Goal: Task Accomplishment & Management: Complete application form

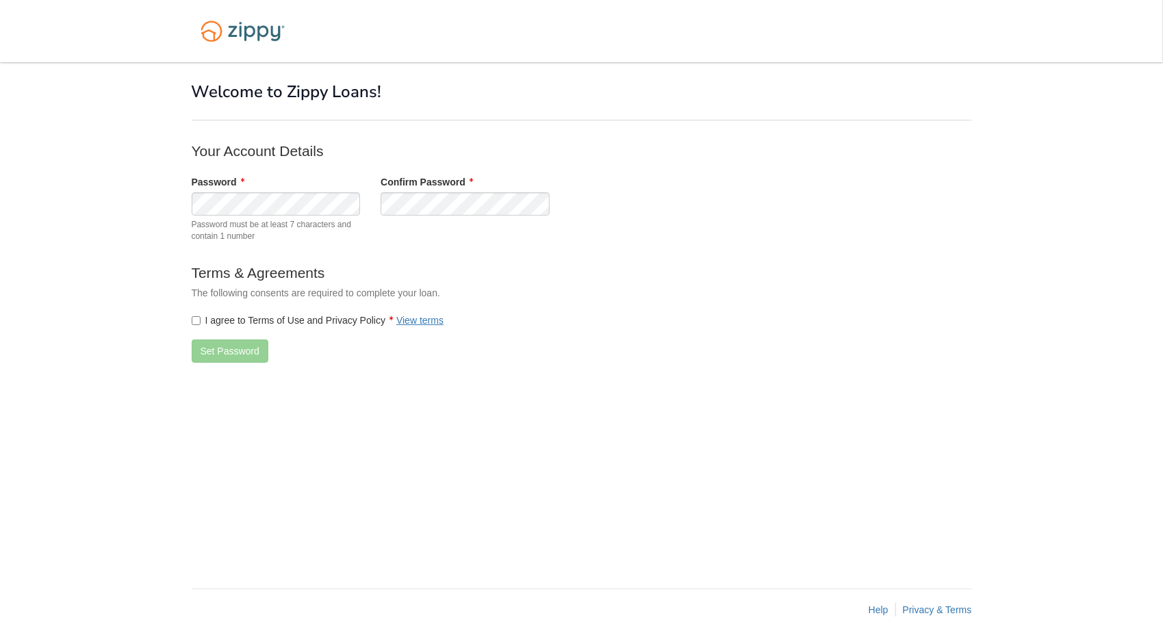
click at [203, 320] on label "I agree to Terms of Use and Privacy Policy View terms" at bounding box center [318, 321] width 253 height 14
click at [212, 349] on button "Set Password" at bounding box center [230, 351] width 77 height 23
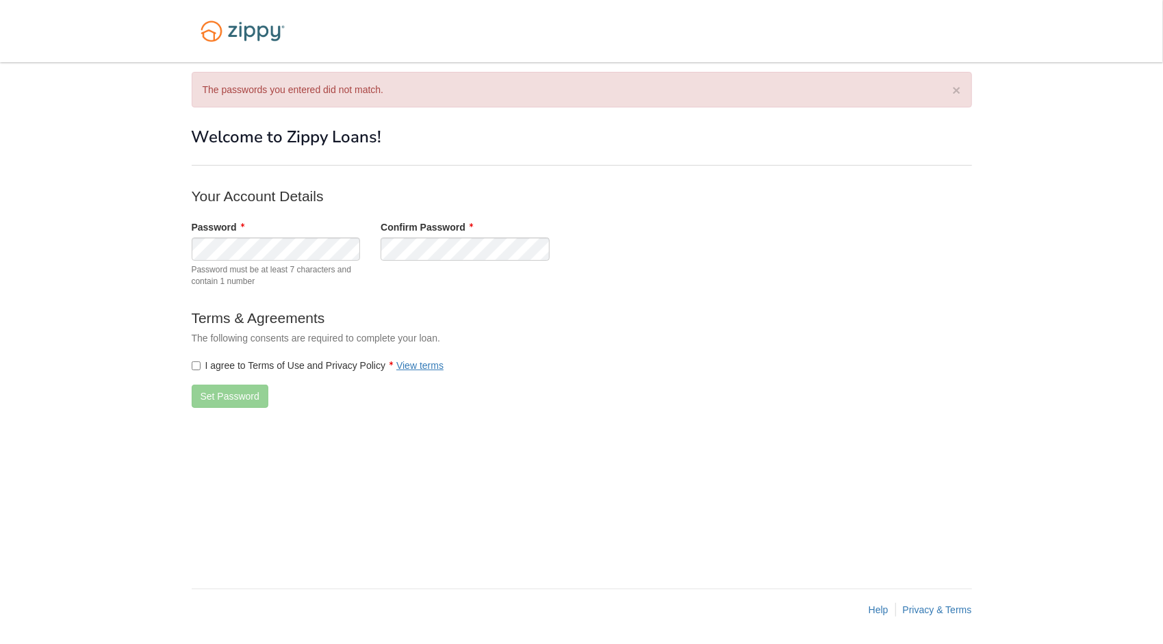
click at [281, 368] on label "I agree to Terms of Use and Privacy Policy View terms" at bounding box center [318, 366] width 253 height 14
click at [237, 393] on button "Set Password" at bounding box center [230, 396] width 77 height 23
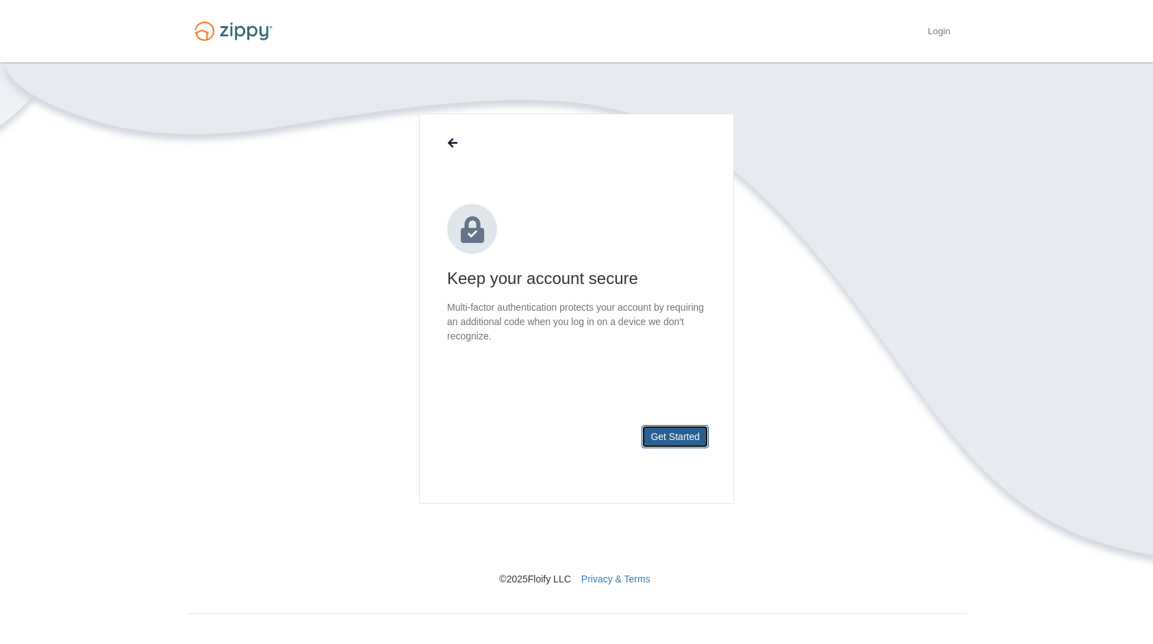
click at [676, 439] on button "Get Started" at bounding box center [675, 436] width 67 height 23
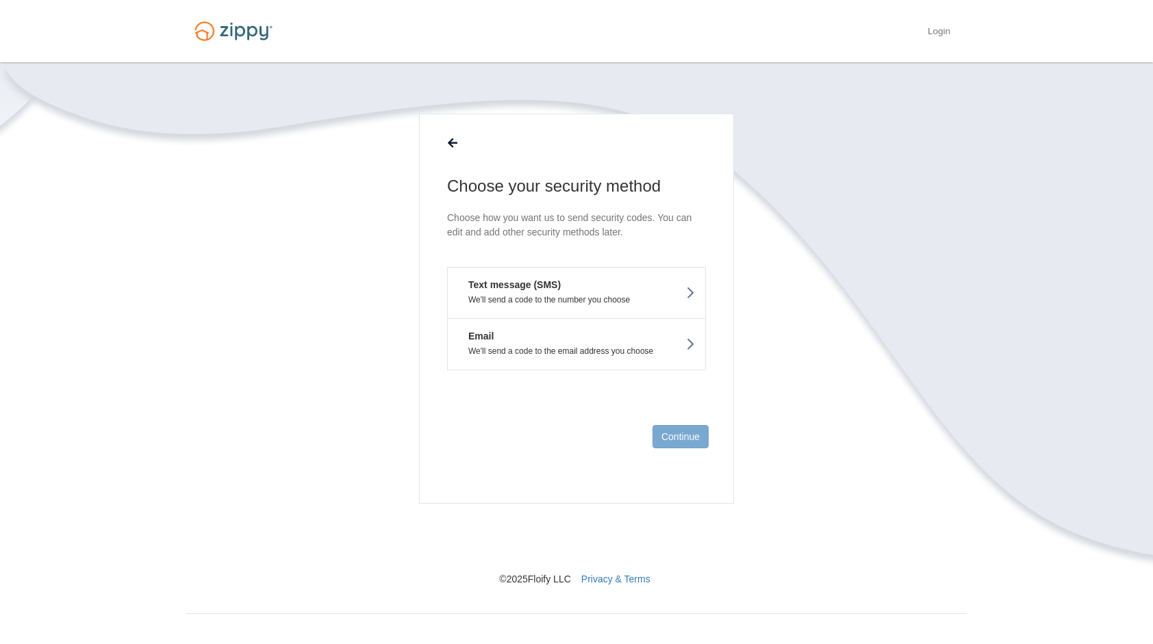
click at [675, 295] on p "We'll send a code to the number you choose" at bounding box center [576, 300] width 237 height 10
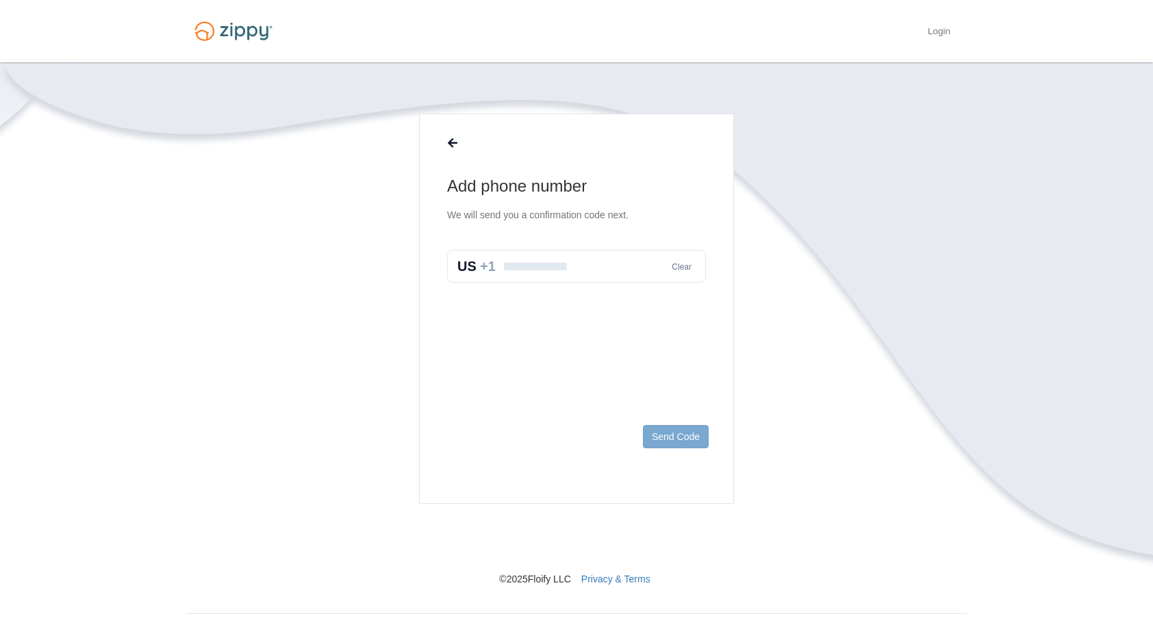
click at [599, 274] on input "text" at bounding box center [576, 266] width 259 height 33
type input "**********"
click at [672, 435] on button "Send Code" at bounding box center [676, 436] width 66 height 23
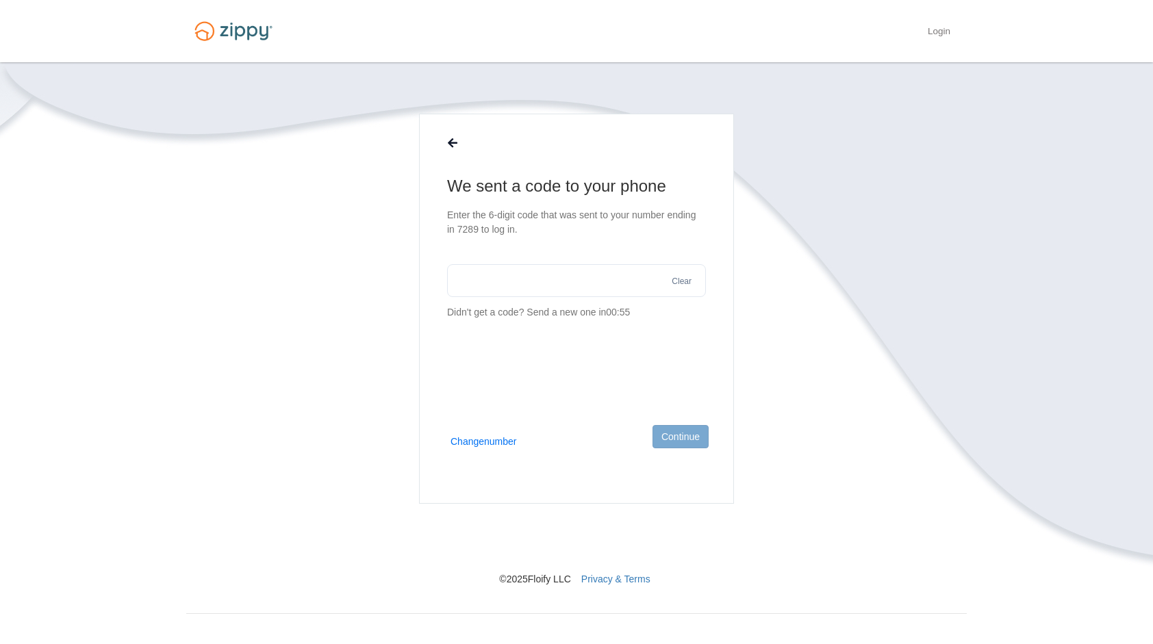
click at [550, 293] on input "text" at bounding box center [576, 280] width 259 height 33
type input "******"
click at [682, 437] on button "Continue" at bounding box center [680, 436] width 56 height 23
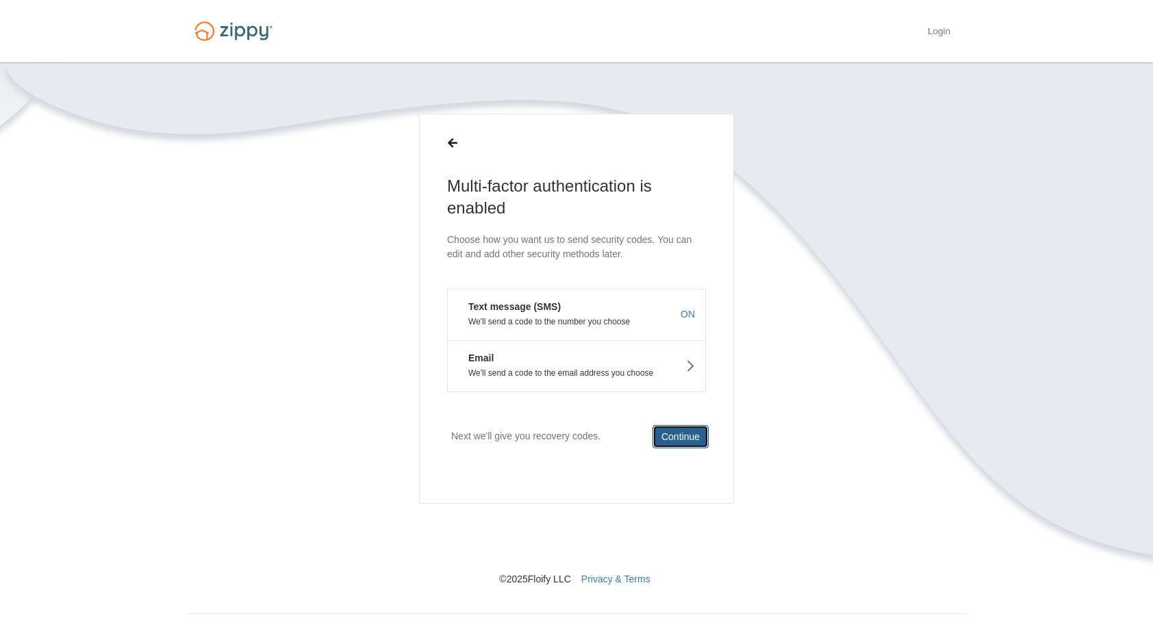
click at [682, 437] on button "Continue" at bounding box center [680, 436] width 56 height 23
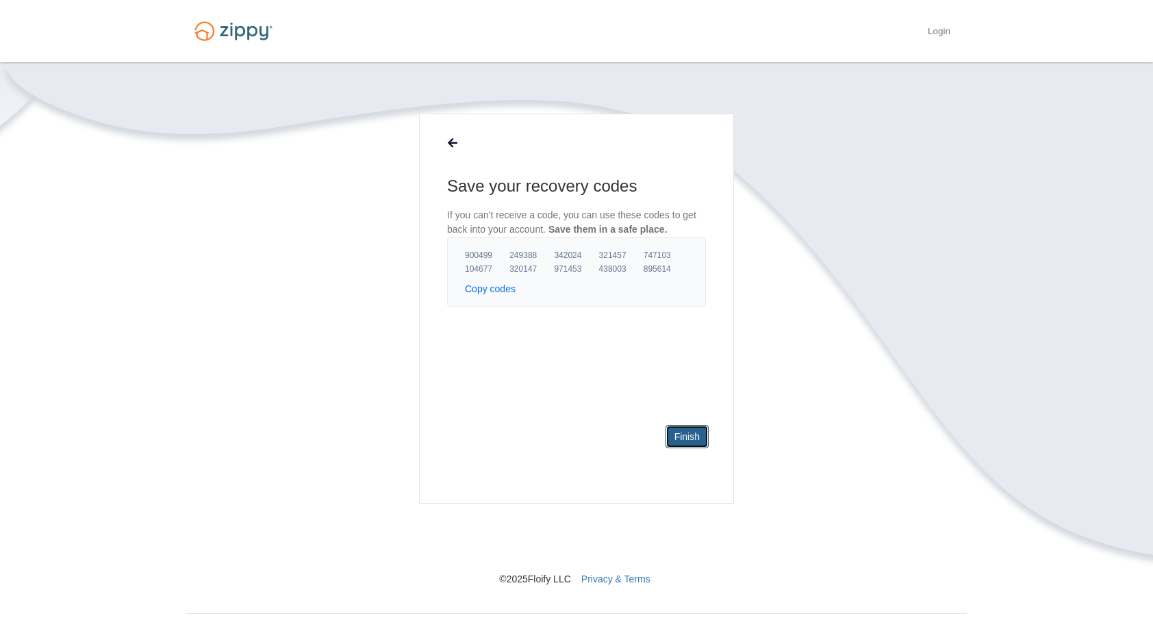
click at [682, 437] on link "Finish" at bounding box center [686, 436] width 43 height 23
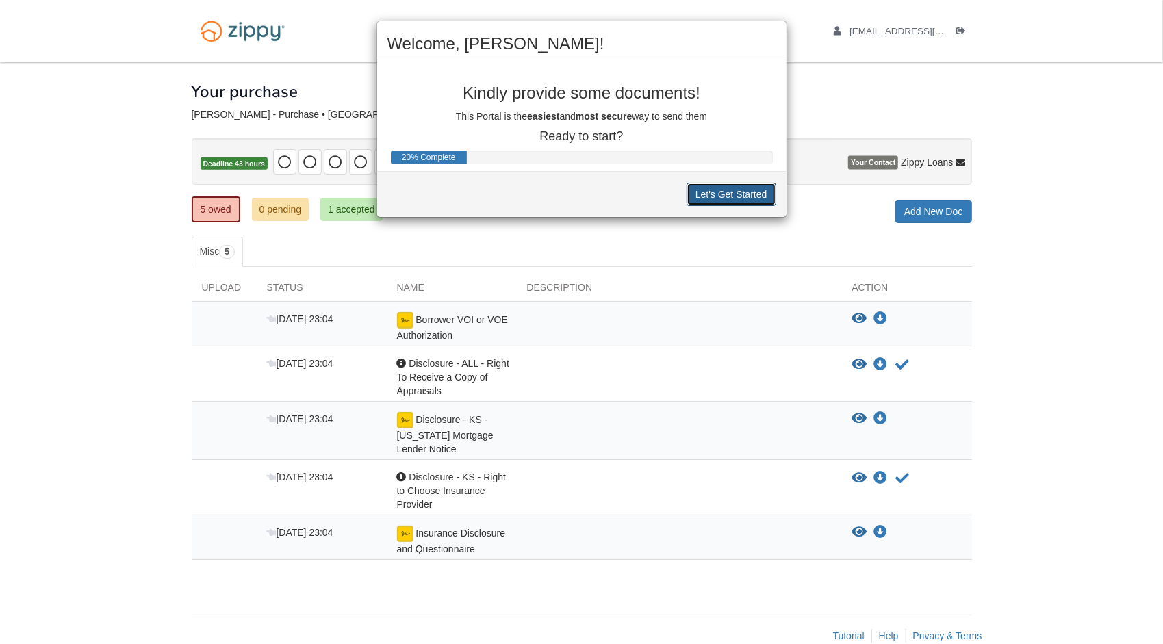
click at [737, 194] on button "Let's Get Started" at bounding box center [732, 194] width 90 height 23
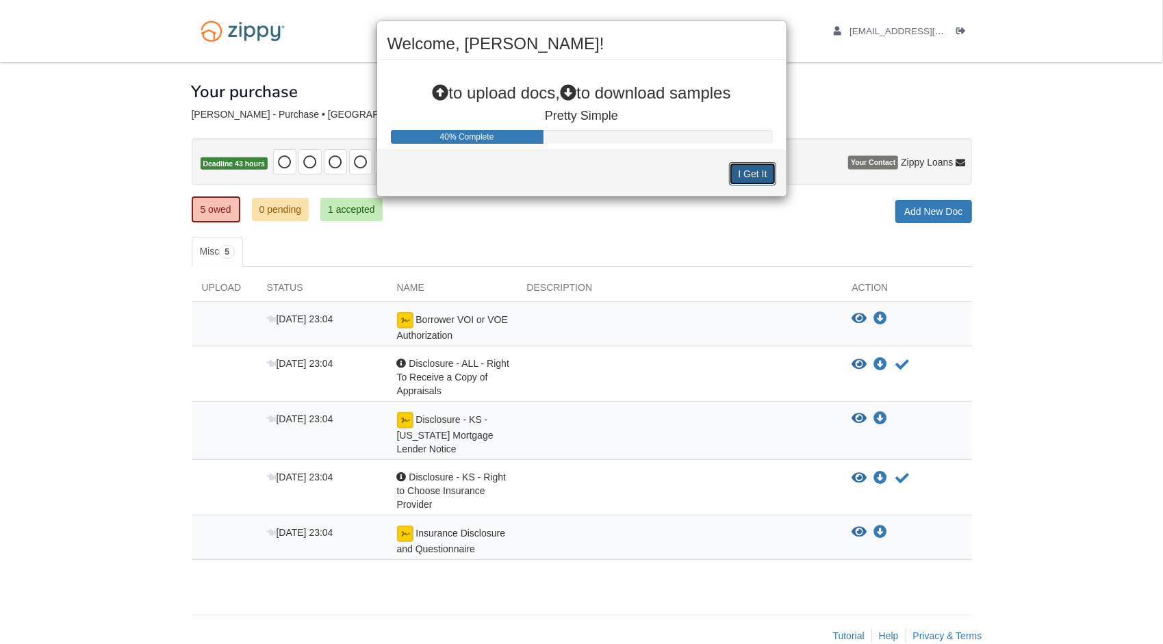
click at [763, 173] on button "I Get It" at bounding box center [752, 173] width 47 height 23
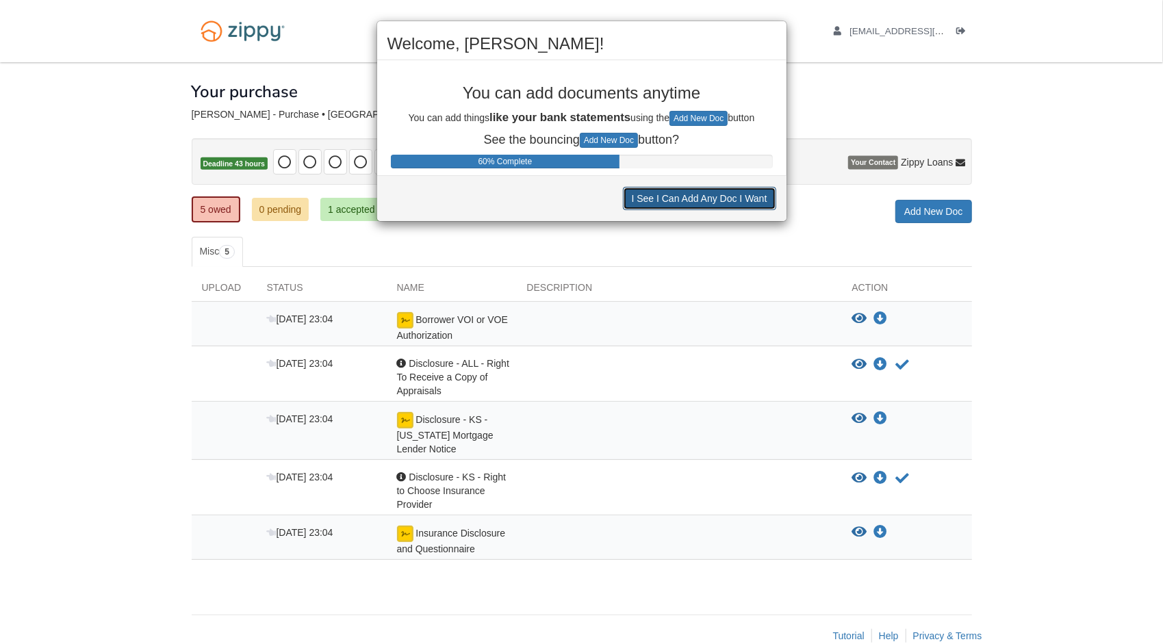
click at [737, 196] on button "I See I Can Add Any Doc I Want" at bounding box center [699, 198] width 153 height 23
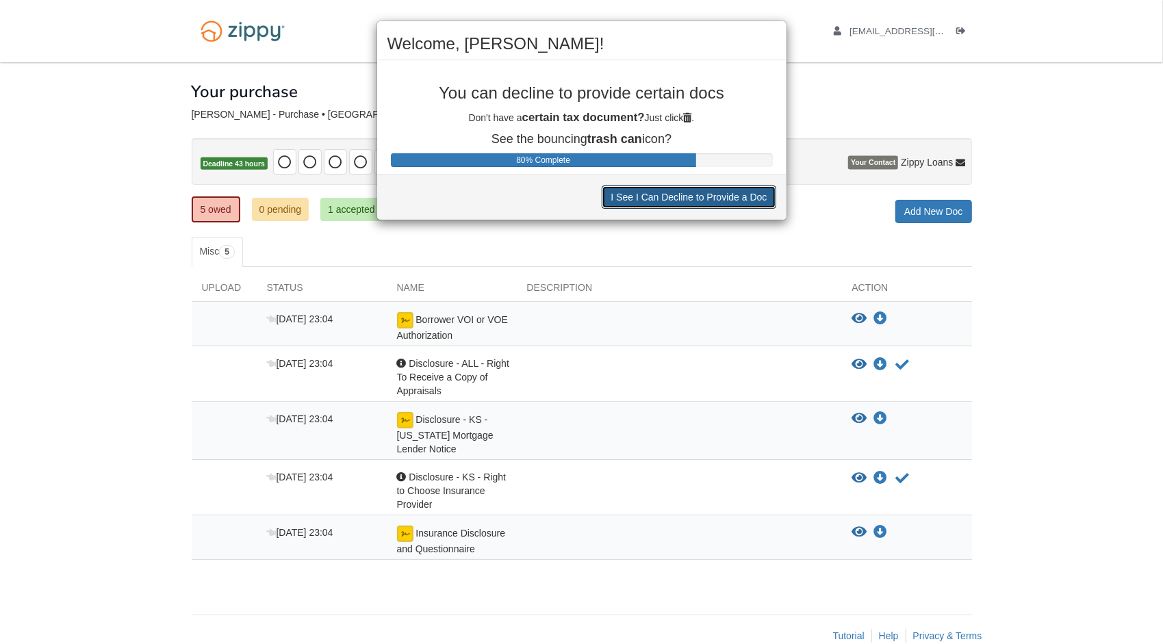
drag, startPoint x: 737, startPoint y: 196, endPoint x: 713, endPoint y: 199, distance: 23.5
click at [713, 199] on button "I See I Can Decline to Provide a Doc" at bounding box center [689, 197] width 174 height 23
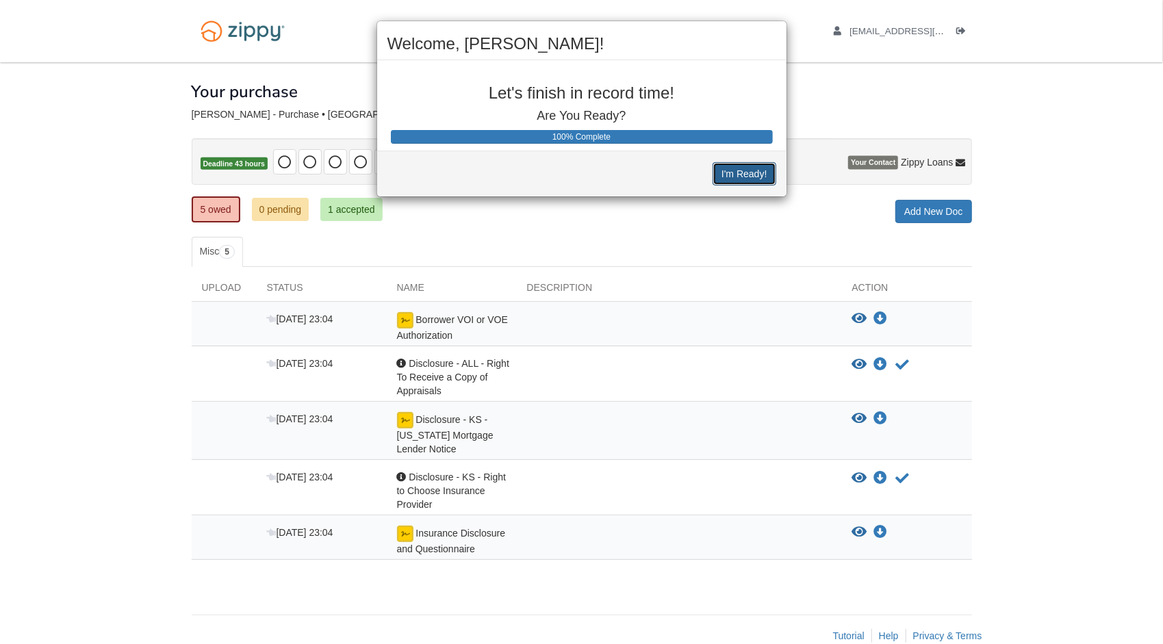
click at [746, 169] on button "I'm Ready!" at bounding box center [744, 173] width 63 height 23
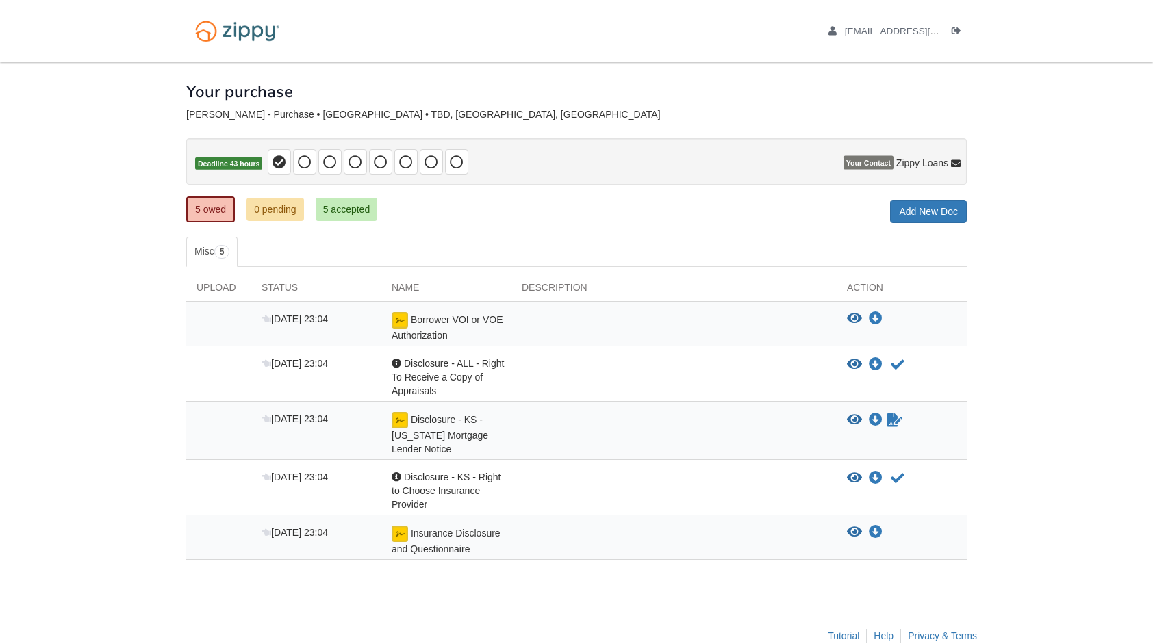
scroll to position [22, 0]
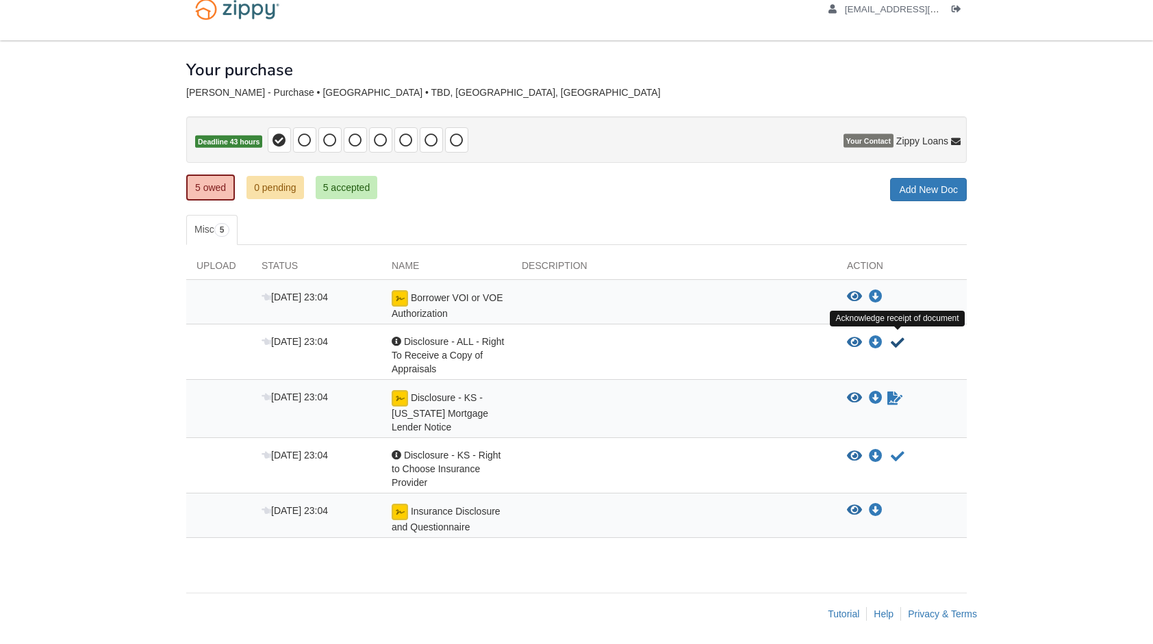
click at [896, 338] on icon "Acknowledge receipt of document" at bounding box center [898, 343] width 14 height 14
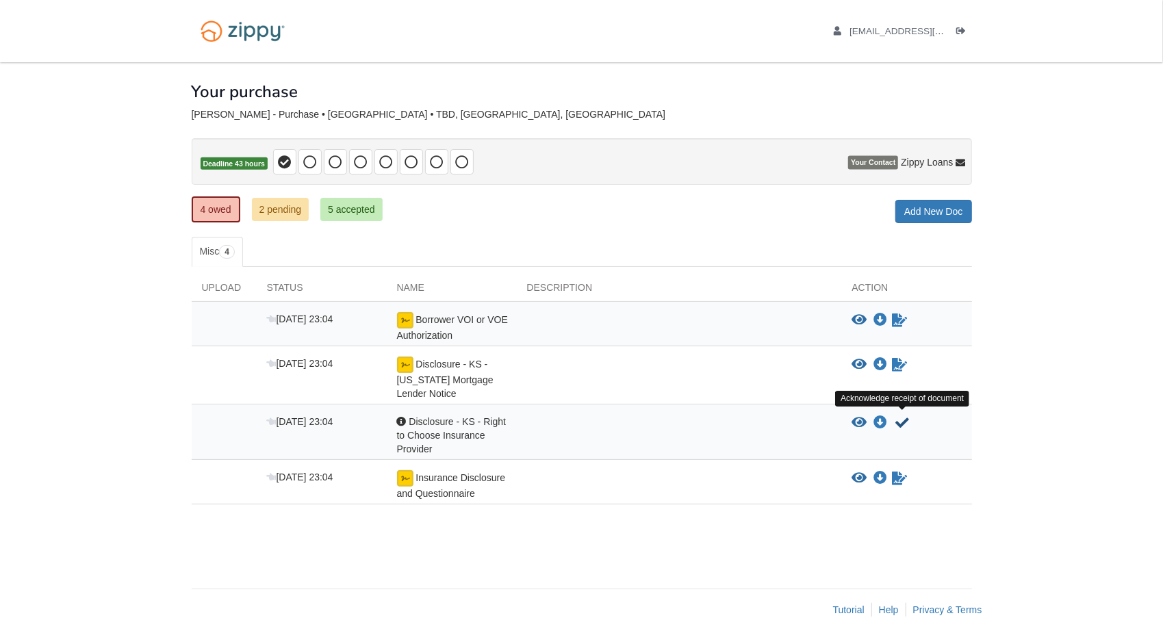
click at [900, 421] on icon "Acknowledge receipt of document" at bounding box center [903, 423] width 14 height 14
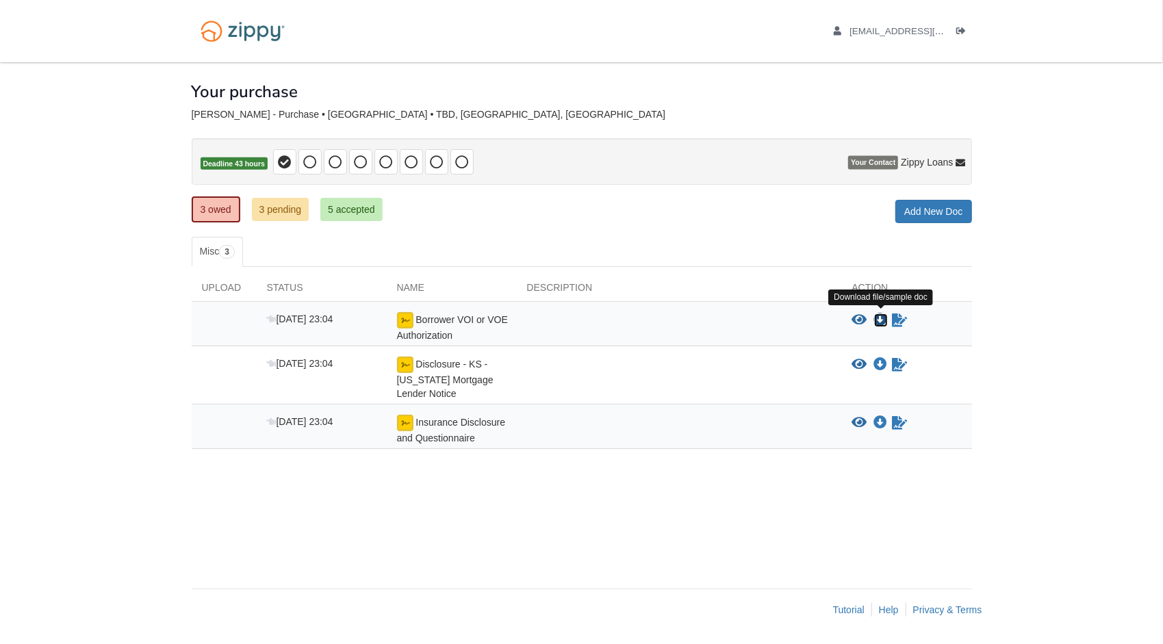
click at [883, 316] on icon "Download Borrower VOI or VOE Authorization" at bounding box center [881, 321] width 14 height 14
click at [807, 497] on div "× × × Pending Add Document Notice document will be included in the email sent t…" at bounding box center [582, 318] width 780 height 513
click at [876, 359] on icon "Download Disclosure - KS - Kansas Mortgage Lender Notice" at bounding box center [881, 365] width 14 height 14
click at [843, 473] on div "× × × Pending Add Document Notice document will be included in the email sent t…" at bounding box center [582, 318] width 780 height 513
click at [880, 418] on icon "Download Insurance Disclosure and Questionnaire" at bounding box center [881, 423] width 14 height 14
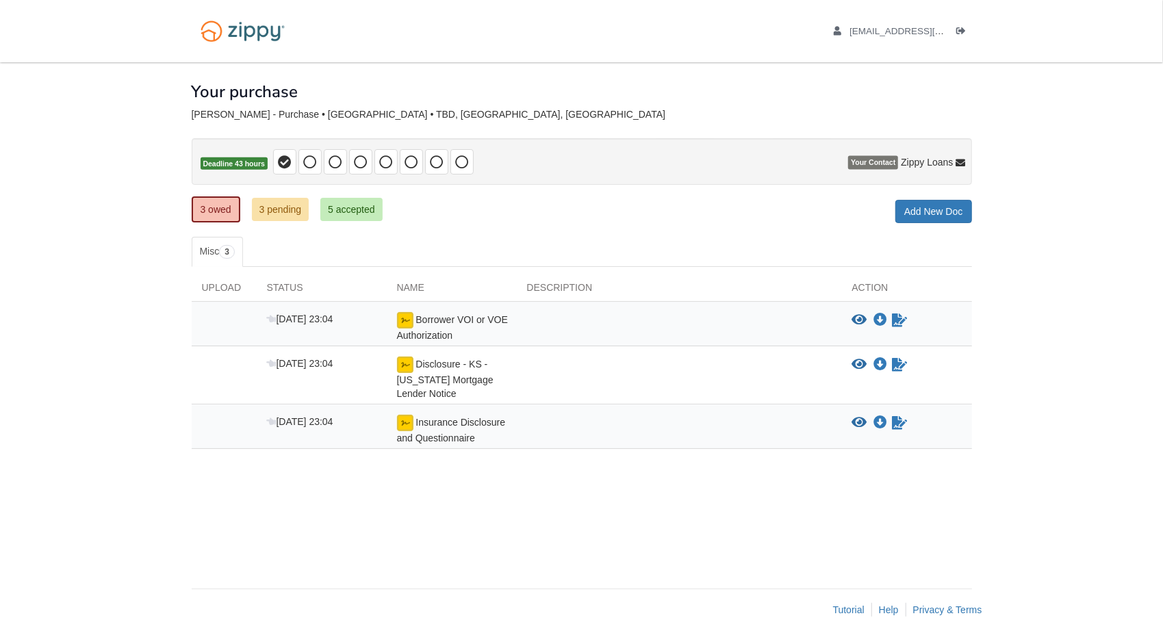
click at [802, 510] on div "× × × Pending Add Document Notice document will be included in the email sent t…" at bounding box center [582, 318] width 780 height 513
click at [862, 320] on icon "View Borrower VOI or VOE Authorization" at bounding box center [859, 321] width 15 height 14
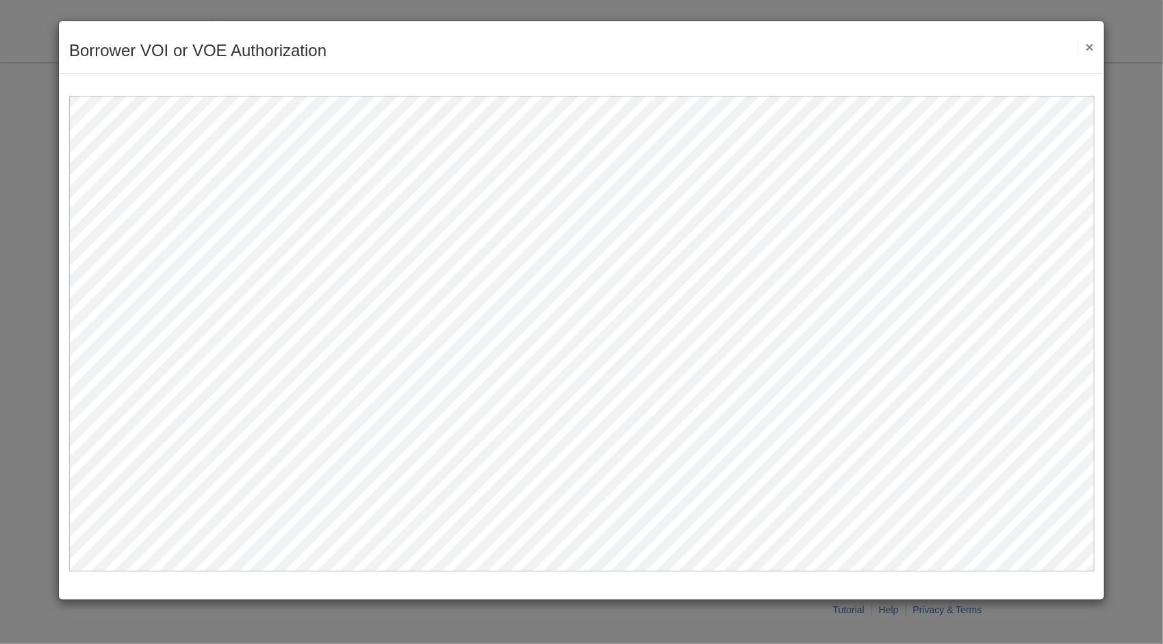
click at [1094, 52] on button "×" at bounding box center [1086, 47] width 16 height 14
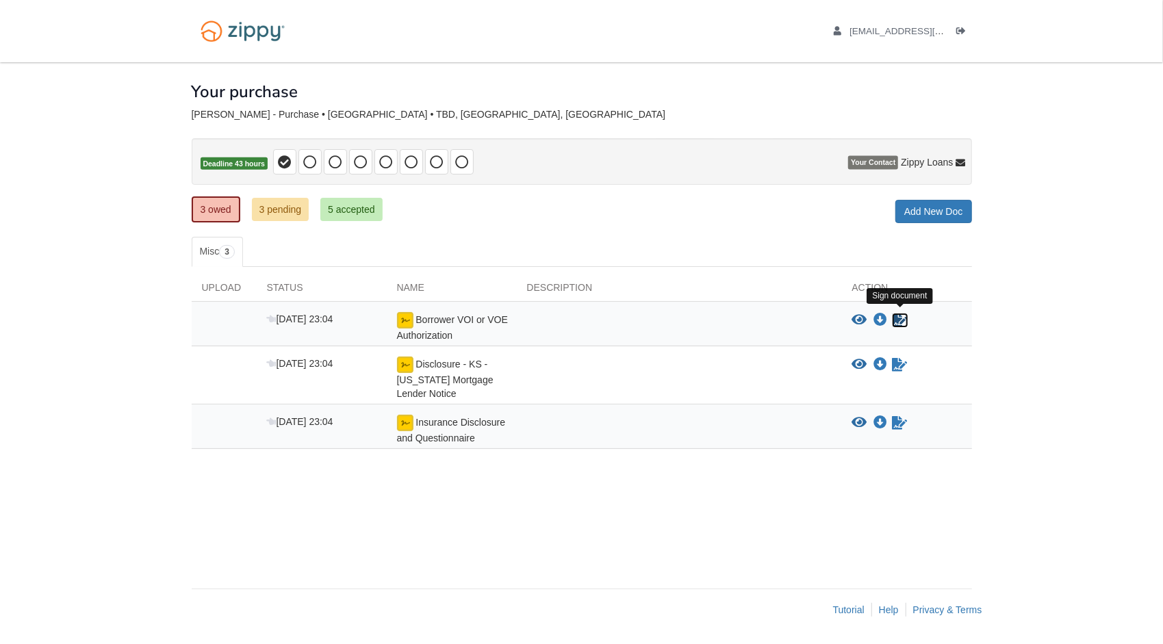
click at [900, 324] on icon "Sign Form" at bounding box center [900, 321] width 15 height 14
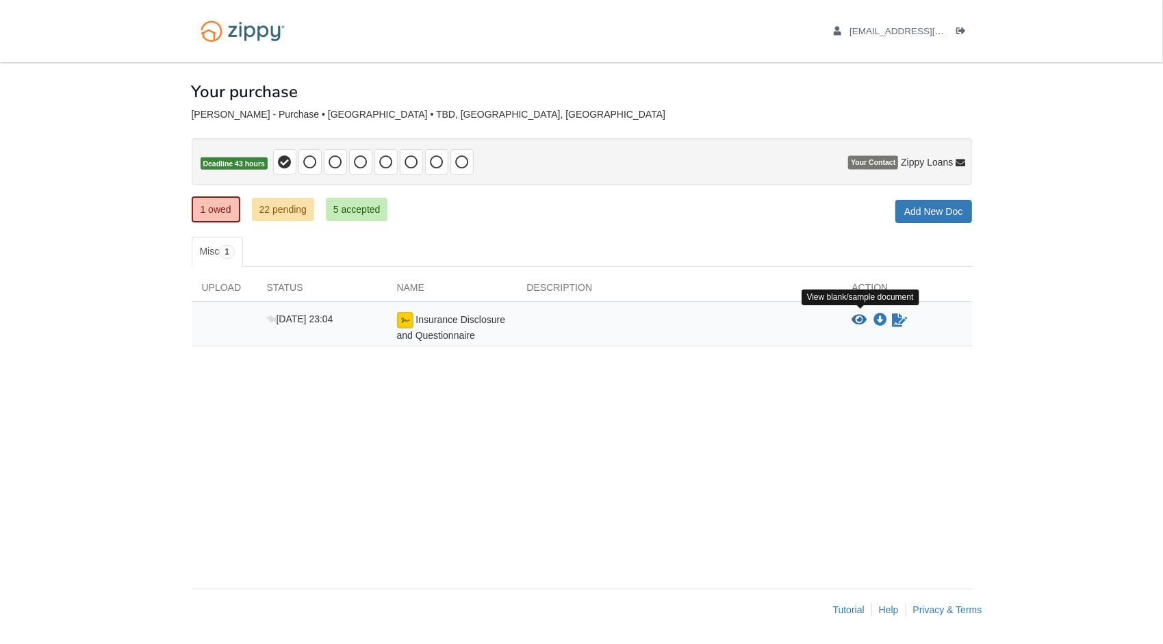
click at [861, 314] on icon "View Insurance Disclosure and Questionnaire" at bounding box center [859, 321] width 15 height 14
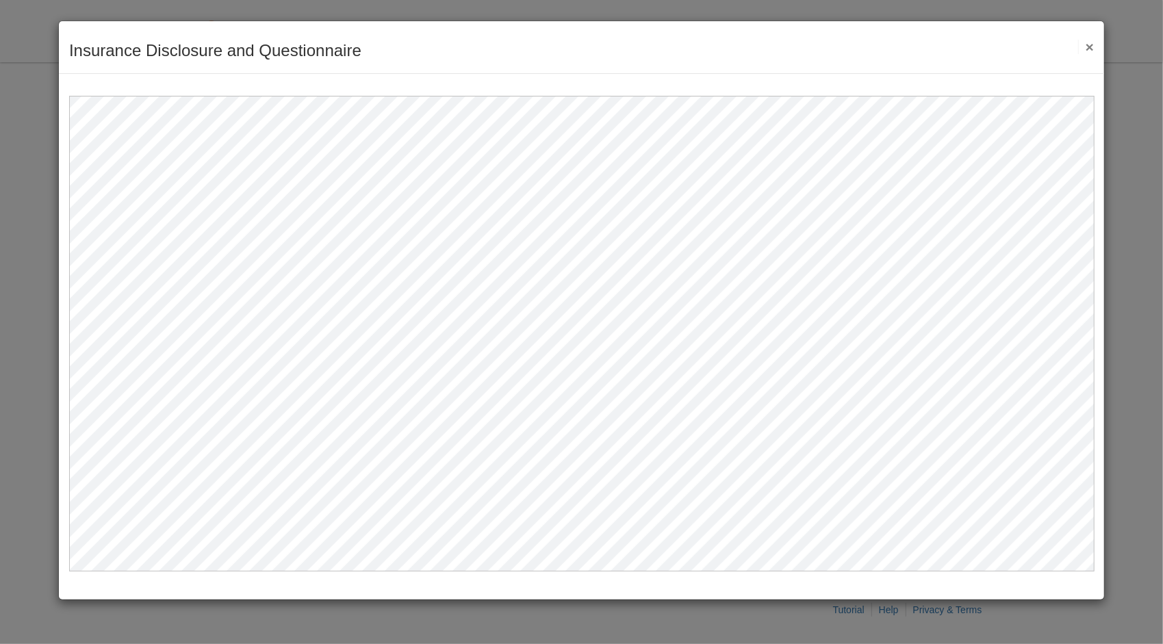
click at [1090, 43] on button "×" at bounding box center [1086, 47] width 16 height 14
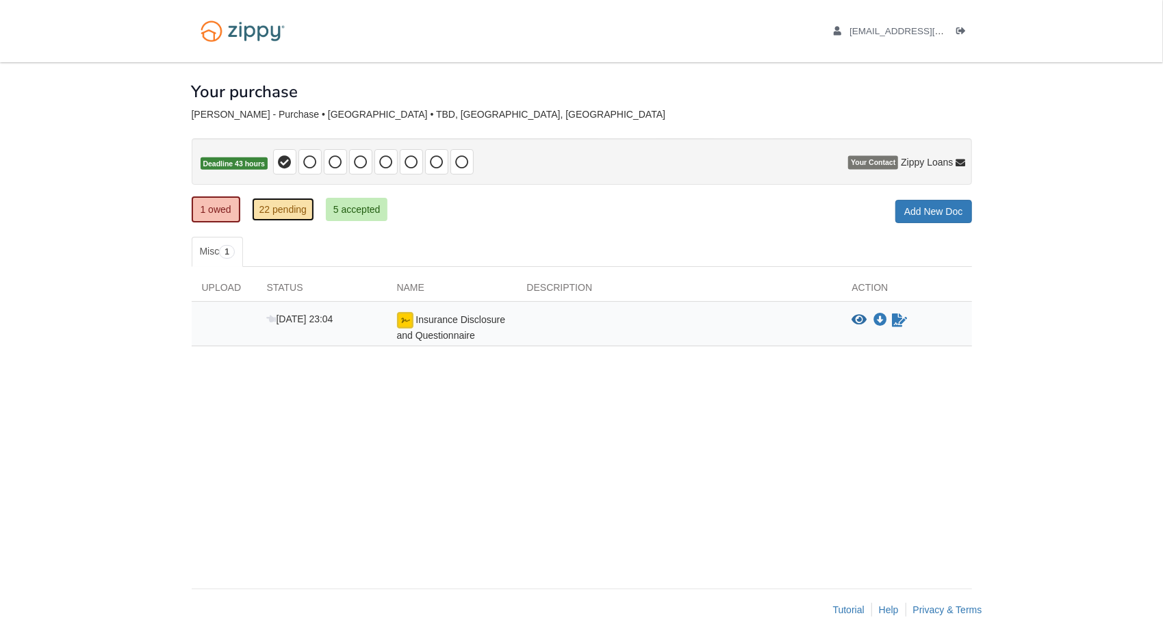
click at [299, 211] on link "22 pending" at bounding box center [283, 209] width 62 height 23
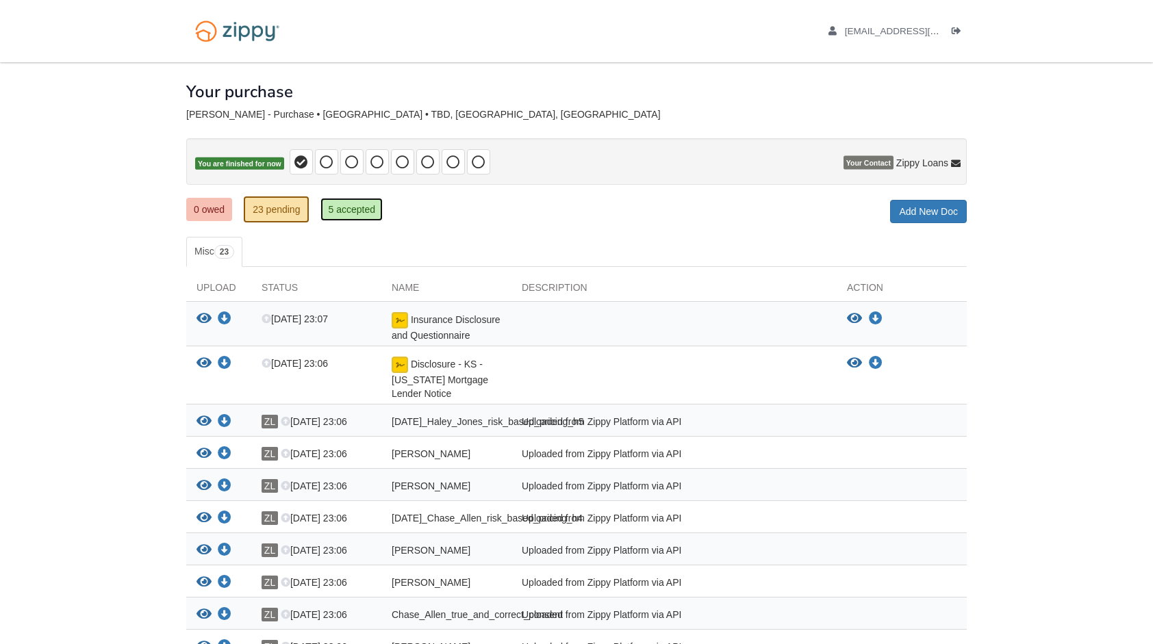
click at [338, 208] on link "5 accepted" at bounding box center [351, 209] width 62 height 23
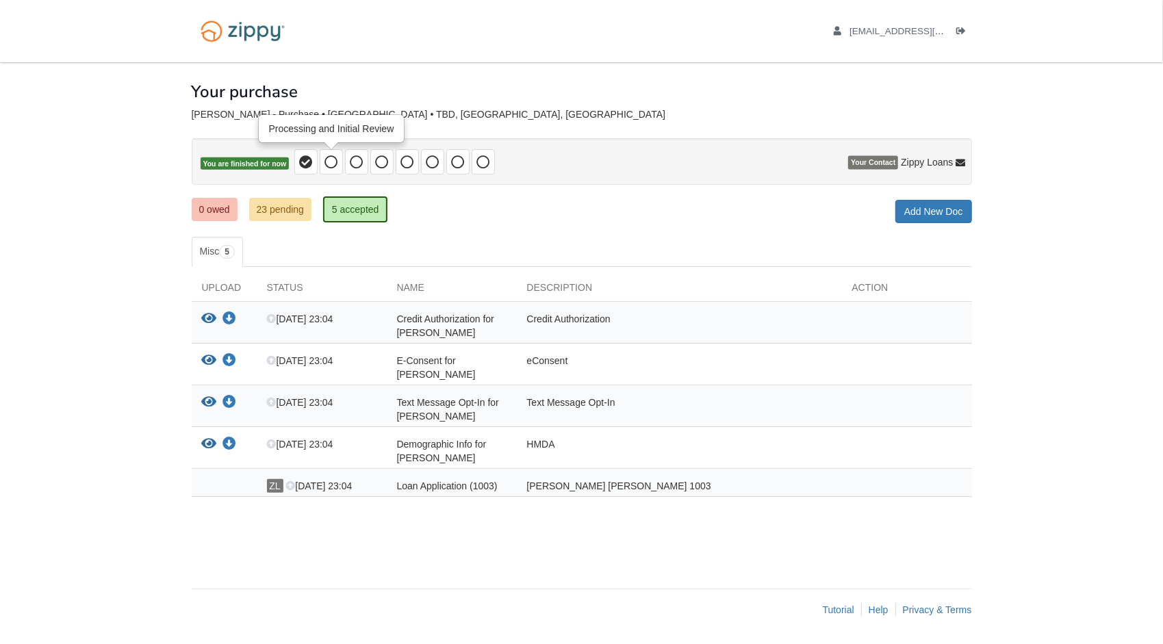
click at [335, 163] on icon at bounding box center [332, 162] width 14 height 14
click at [307, 166] on icon at bounding box center [306, 162] width 14 height 14
click at [282, 206] on link "23 pending" at bounding box center [280, 209] width 62 height 23
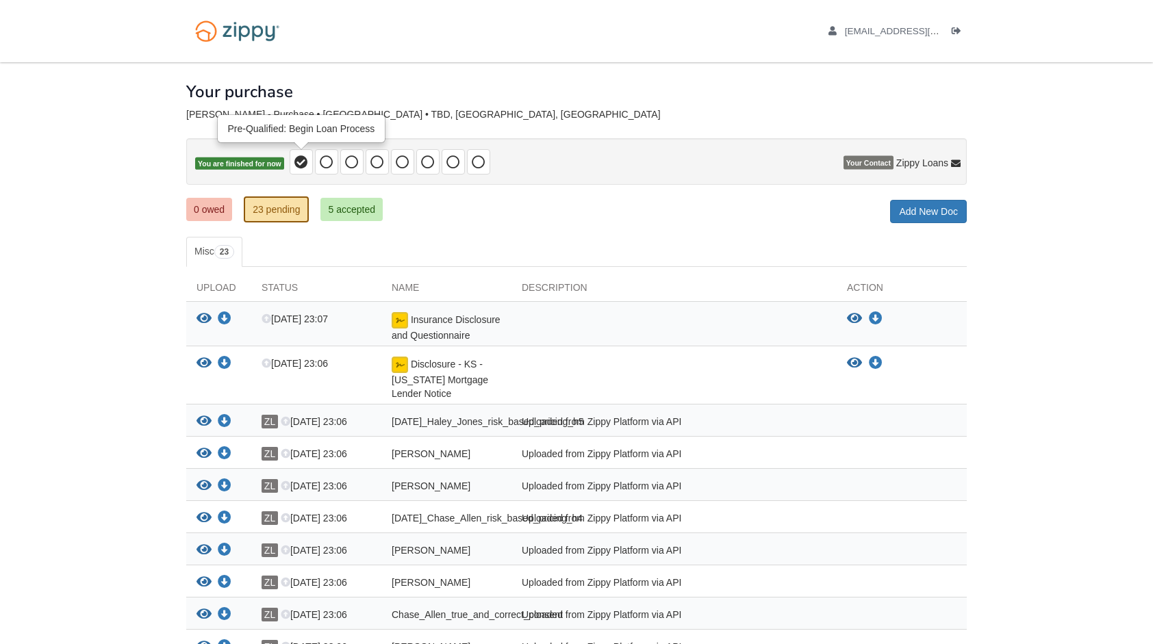
click at [308, 166] on span at bounding box center [301, 161] width 23 height 25
click at [327, 166] on icon at bounding box center [327, 162] width 14 height 14
